Goal: Task Accomplishment & Management: Complete application form

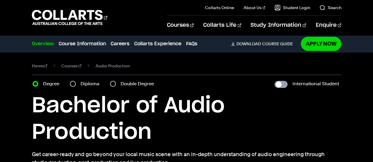
click at [284, 87] on input "International Student" at bounding box center [281, 84] width 13 height 7
checkbox input "true"
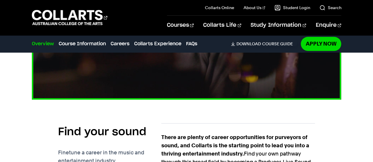
scroll to position [383, 0]
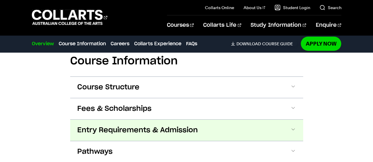
click at [0, 0] on button "Entry Requirements & Admission" at bounding box center [0, 0] width 0 height 0
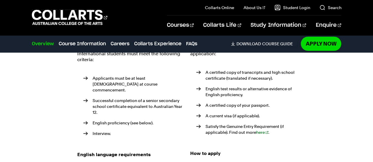
scroll to position [766, 0]
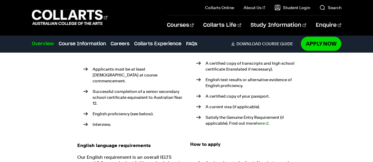
click at [262, 121] on link "here" at bounding box center [262, 123] width 12 height 5
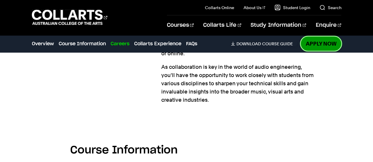
click at [323, 43] on link "Apply Now" at bounding box center [321, 44] width 40 height 14
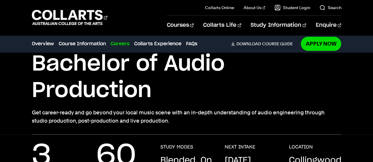
scroll to position [0, 0]
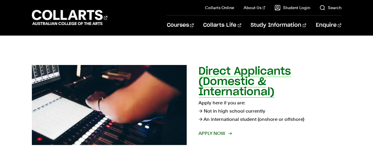
scroll to position [88, 0]
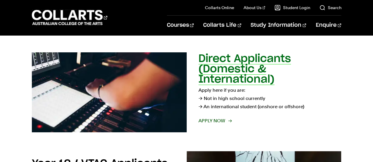
click at [215, 122] on span "Apply now" at bounding box center [214, 121] width 33 height 8
